Goal: Information Seeking & Learning: Learn about a topic

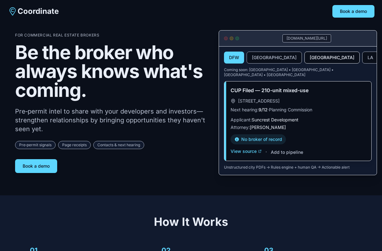
click at [304, 59] on button "[GEOGRAPHIC_DATA]" at bounding box center [331, 57] width 55 height 12
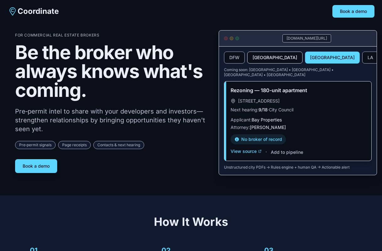
click at [263, 60] on button "[GEOGRAPHIC_DATA]" at bounding box center [274, 57] width 55 height 12
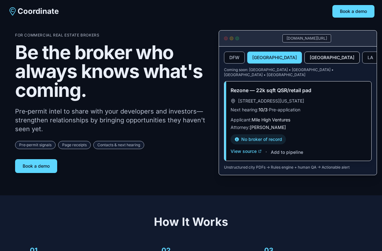
click at [304, 58] on button "[GEOGRAPHIC_DATA]" at bounding box center [331, 57] width 55 height 12
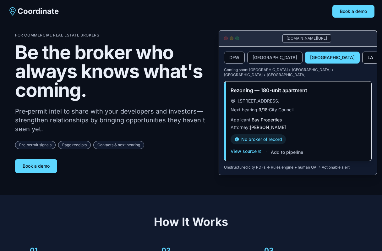
click at [362, 54] on button "LA" at bounding box center [370, 57] width 16 height 12
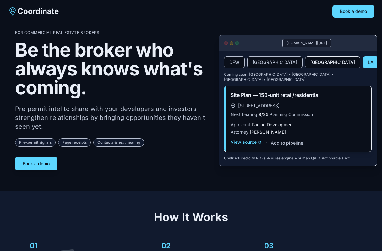
click at [305, 64] on button "SF Bay Area" at bounding box center [332, 62] width 55 height 12
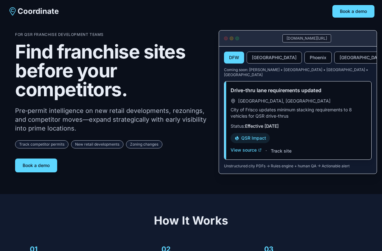
click at [181, 131] on div "For QSR Franchise Development Teams Find franchise sites before your competitor…" at bounding box center [111, 102] width 193 height 140
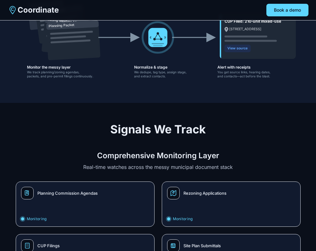
scroll to position [76, 0]
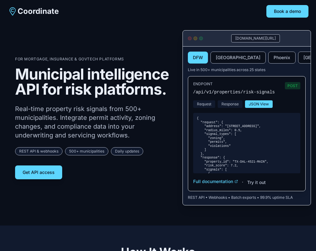
click at [41, 36] on div "For Mortgage, Insurance & GovTech Platforms Municipal intelligence API for risk…" at bounding box center [158, 117] width 286 height 175
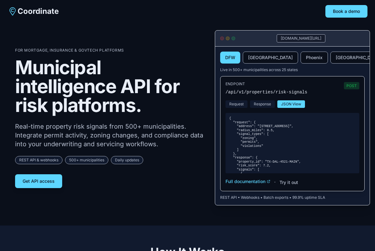
click at [169, 26] on section "For Mortgage, Insurance & GovTech Platforms Municipal intelligence API for risk…" at bounding box center [187, 112] width 375 height 225
